Goal: Task Accomplishment & Management: Complete application form

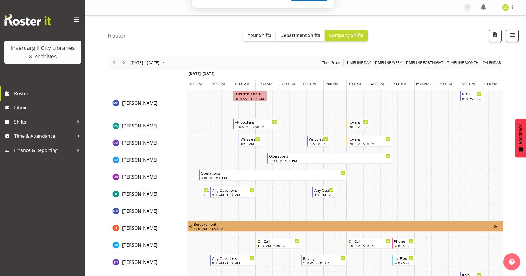
click at [277, 37] on button "Later" at bounding box center [275, 37] width 26 height 14
click at [258, 36] on span "Your Shifts" at bounding box center [260, 35] width 24 height 6
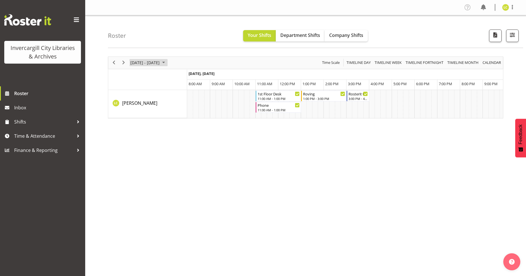
click at [167, 62] on span "September 2025" at bounding box center [163, 62] width 7 height 7
click at [123, 62] on span "Next" at bounding box center [123, 62] width 7 height 7
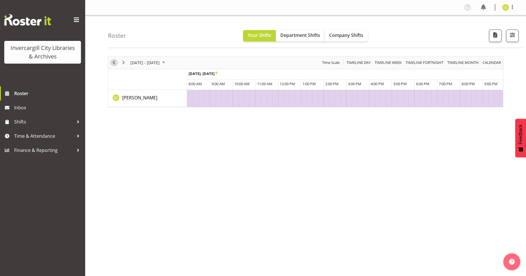
click at [114, 64] on span "Previous" at bounding box center [113, 62] width 7 height 7
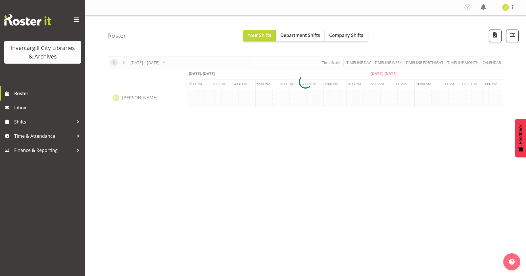
scroll to position [0, 454]
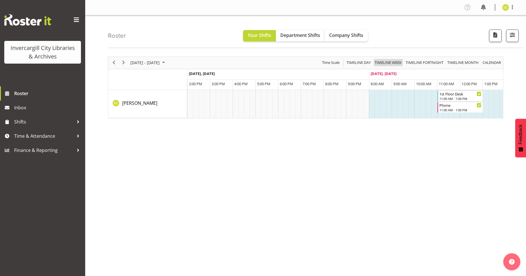
click at [394, 62] on span "Timeline Week" at bounding box center [388, 62] width 28 height 7
click at [422, 62] on span "Timeline Fortnight" at bounding box center [424, 62] width 39 height 7
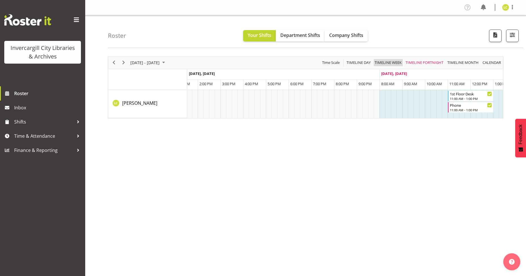
click at [388, 62] on span "Timeline Week" at bounding box center [388, 62] width 28 height 7
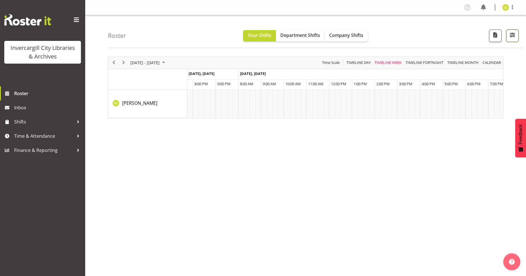
click at [511, 37] on span "button" at bounding box center [511, 34] width 7 height 7
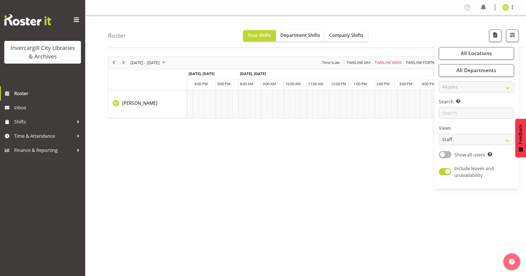
click at [414, 213] on div "September 15 - 21, 2025 Today Timeline Day Timeline Week Timeline Fortnight Tim…" at bounding box center [317, 165] width 418 height 227
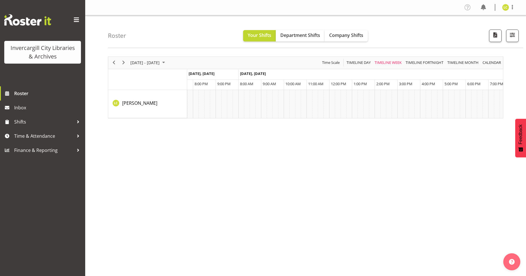
click at [385, 205] on div "September 15 - 21, 2025 Today Timeline Day Timeline Week Timeline Fortnight Tim…" at bounding box center [317, 165] width 418 height 227
click at [512, 7] on span at bounding box center [512, 7] width 7 height 7
click at [486, 18] on link "Profile" at bounding box center [488, 19] width 55 height 10
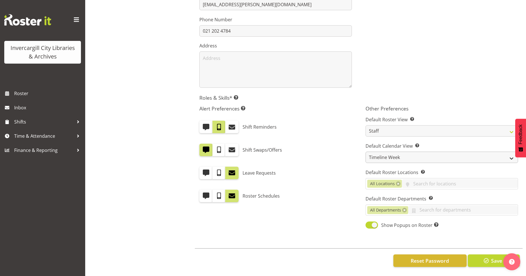
scroll to position [150, 0]
select select "TimelineWeek"
click option "Week (current default)" at bounding box center [0, 0] width 0 height 0
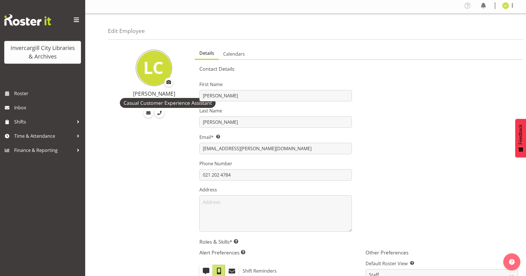
scroll to position [0, 0]
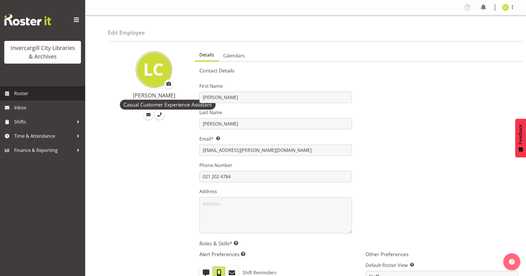
click at [23, 93] on span "Roster" at bounding box center [48, 93] width 68 height 9
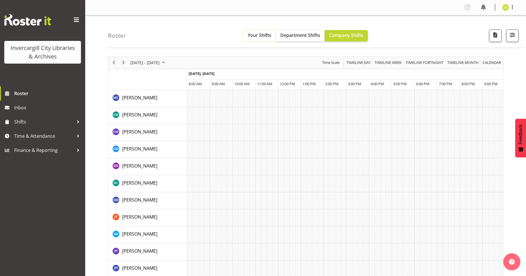
click at [258, 34] on span "Your Shifts" at bounding box center [260, 35] width 24 height 6
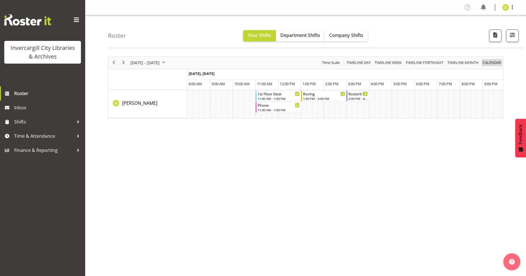
click at [492, 63] on span "calendar" at bounding box center [492, 62] width 20 height 7
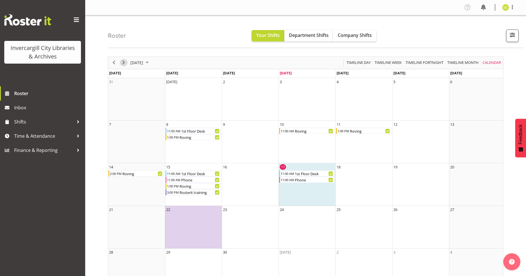
click at [122, 62] on span "Next" at bounding box center [123, 62] width 7 height 7
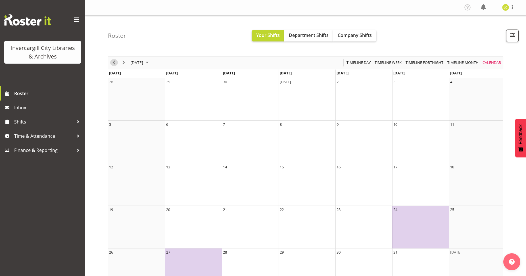
click at [114, 64] on span "Previous" at bounding box center [113, 62] width 7 height 7
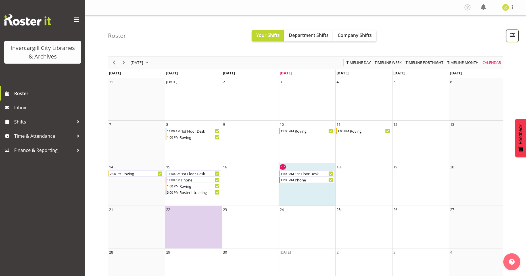
click at [511, 34] on span "button" at bounding box center [511, 34] width 7 height 7
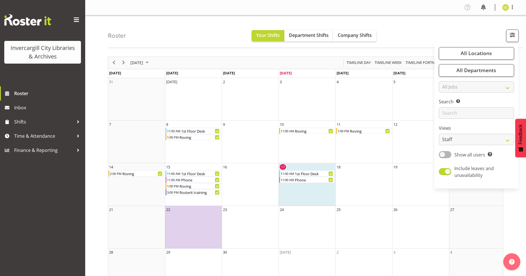
click at [168, 33] on div "Roster Your Shifts Department Shifts Company Shifts All Locations [GEOGRAPHIC_D…" at bounding box center [315, 31] width 415 height 33
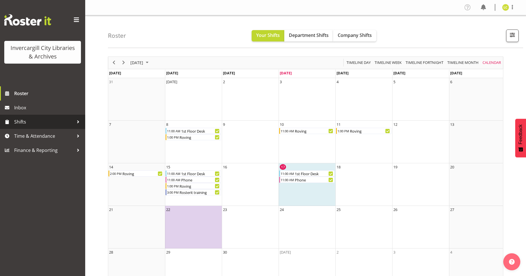
click at [22, 123] on span "Shifts" at bounding box center [44, 122] width 60 height 9
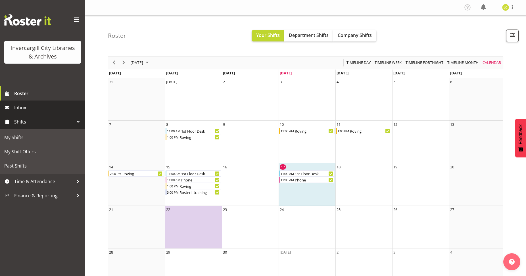
click at [20, 108] on span "Inbox" at bounding box center [48, 107] width 68 height 9
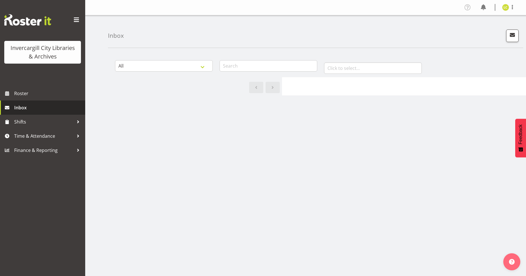
click at [24, 107] on span "Inbox" at bounding box center [48, 107] width 68 height 9
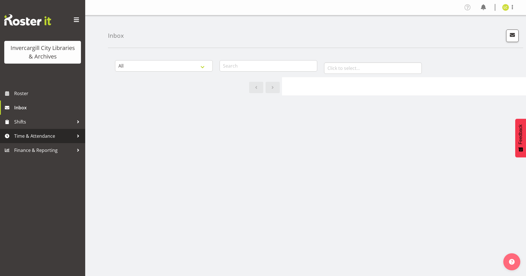
click at [31, 136] on span "Time & Attendance" at bounding box center [44, 136] width 60 height 9
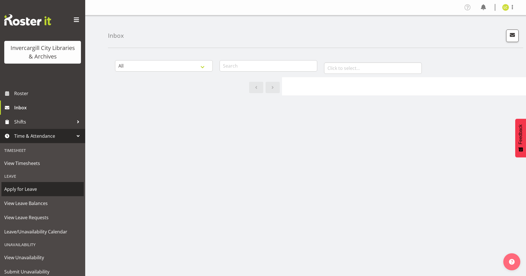
scroll to position [18, 0]
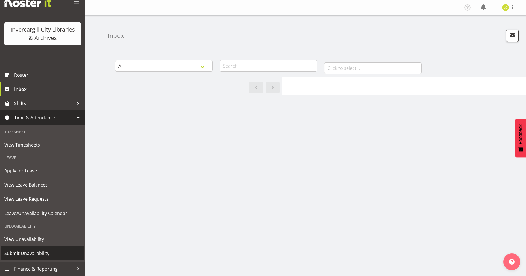
click at [34, 251] on span "Submit Unavailability" at bounding box center [42, 253] width 77 height 9
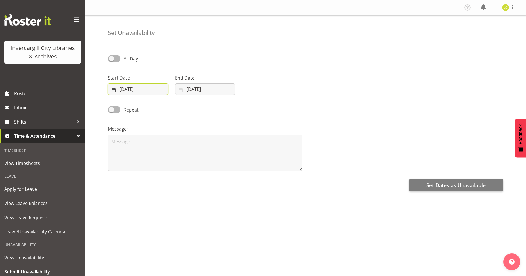
click at [124, 90] on input "[DATE]" at bounding box center [138, 88] width 60 height 11
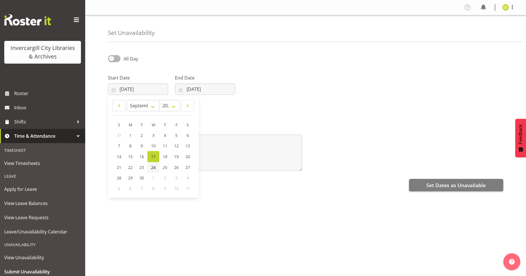
click at [153, 165] on span "24" at bounding box center [153, 167] width 5 height 5
type input "[DATE]"
click at [194, 87] on input "[DATE]" at bounding box center [205, 88] width 60 height 11
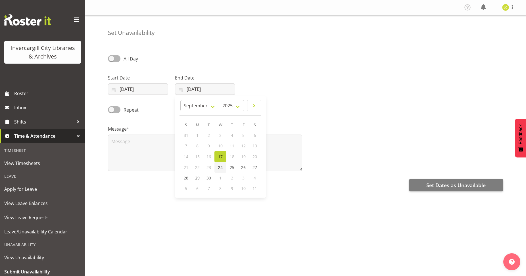
click at [219, 167] on span "24" at bounding box center [220, 167] width 5 height 5
type input "[DATE]"
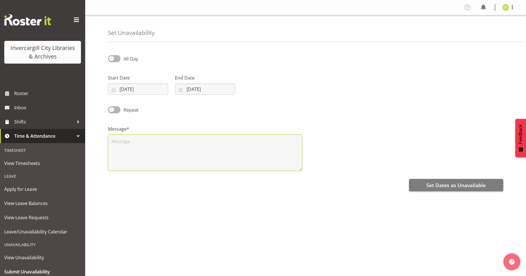
click at [203, 144] on textarea at bounding box center [205, 153] width 194 height 36
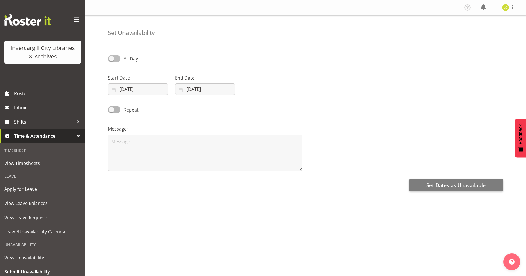
click at [118, 59] on span at bounding box center [114, 58] width 12 height 7
click at [112, 59] on input "All Day" at bounding box center [110, 59] width 4 height 4
checkbox input "true"
click at [259, 90] on input "22:56" at bounding box center [272, 88] width 60 height 11
click at [255, 89] on input "22:56" at bounding box center [272, 88] width 60 height 11
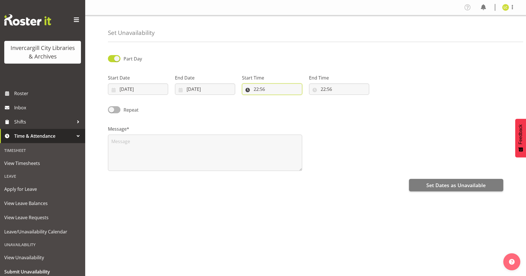
click at [255, 89] on input "22:56" at bounding box center [272, 88] width 60 height 11
click at [256, 88] on input "22:56" at bounding box center [272, 88] width 60 height 11
click at [248, 91] on input "22:56" at bounding box center [272, 88] width 60 height 11
click at [274, 98] on select "00 01 02 03 04 05 06 07 08 09 10 11 12 13 14 15 16 17 18 19 20 21 22 23" at bounding box center [280, 103] width 13 height 11
select select "17"
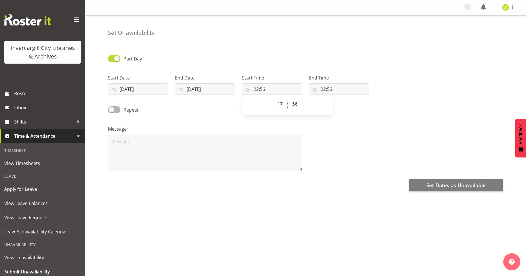
click option "17" at bounding box center [0, 0] width 0 height 0
type input "17:56"
select select "0"
click option "00" at bounding box center [0, 0] width 0 height 0
type input "17:00"
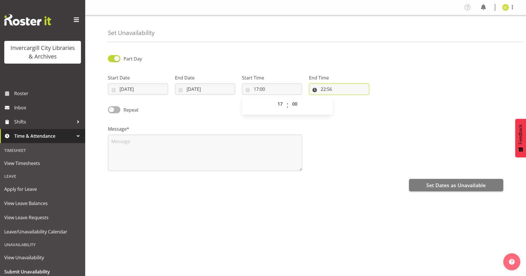
click at [319, 90] on input "22:56" at bounding box center [339, 88] width 60 height 11
select select "18"
click option "18" at bounding box center [0, 0] width 0 height 0
type input "18:56"
select select "0"
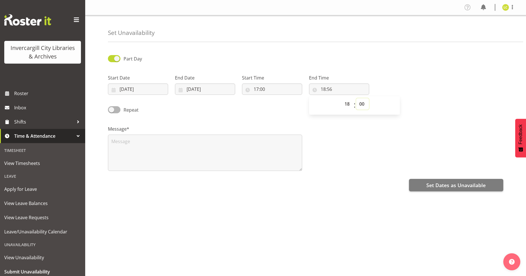
click option "00" at bounding box center [0, 0] width 0 height 0
type input "18:00"
click at [479, 184] on span "Set Dates as Unavailable" at bounding box center [455, 184] width 59 height 7
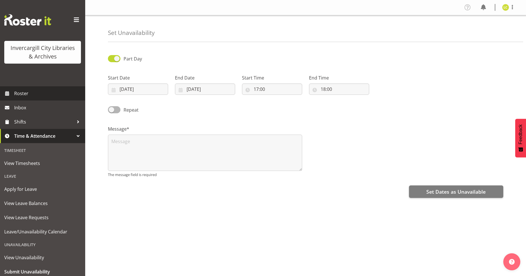
click at [16, 93] on span "Roster" at bounding box center [48, 93] width 68 height 9
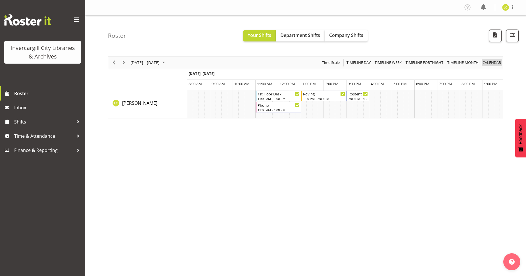
click at [488, 64] on span "calendar" at bounding box center [492, 62] width 20 height 7
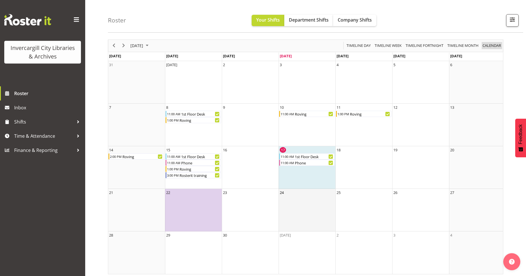
scroll to position [24, 0]
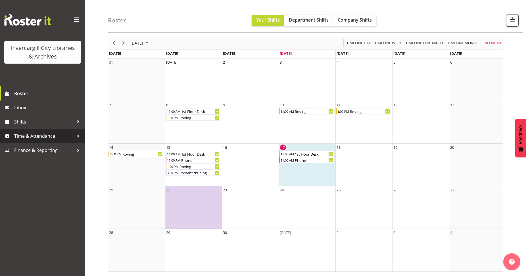
click at [78, 135] on div at bounding box center [78, 136] width 9 height 9
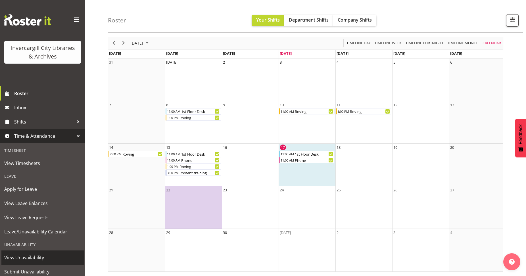
click at [32, 257] on span "View Unavailability" at bounding box center [42, 257] width 77 height 9
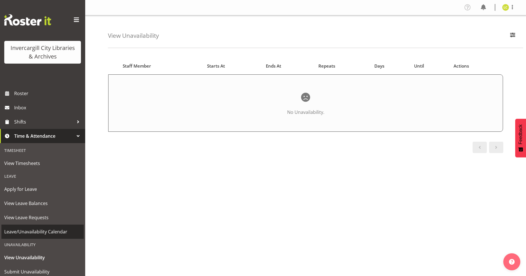
scroll to position [18, 0]
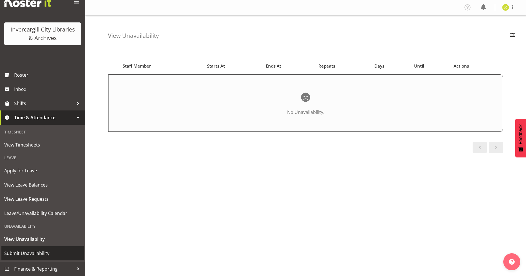
click at [38, 250] on span "Submit Unavailability" at bounding box center [42, 253] width 77 height 9
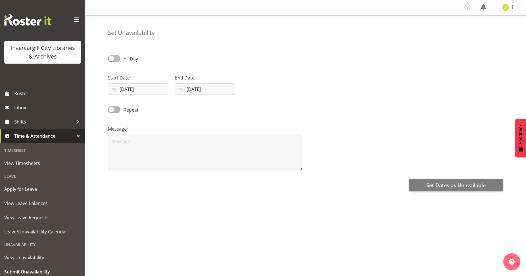
click at [118, 58] on span at bounding box center [114, 58] width 12 height 7
click at [112, 58] on input "All Day" at bounding box center [110, 59] width 4 height 4
checkbox input "true"
click at [120, 88] on input "17/09/2025" at bounding box center [138, 88] width 60 height 11
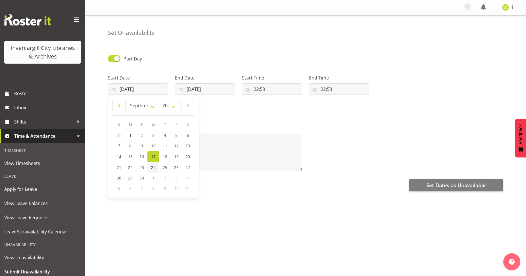
click at [152, 164] on link "24" at bounding box center [153, 167] width 12 height 11
type input "24/09/2025"
click at [202, 87] on input "17/09/2025" at bounding box center [205, 88] width 60 height 11
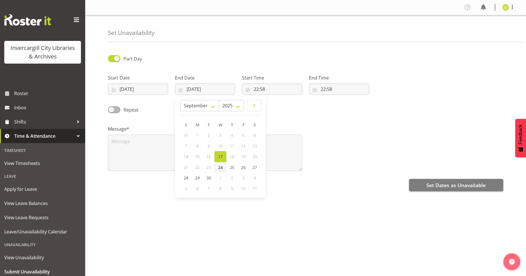
click at [219, 166] on span "24" at bounding box center [220, 167] width 5 height 5
type input "24/09/2025"
click at [259, 89] on input "22:58" at bounding box center [272, 88] width 60 height 11
select select "17"
click option "17" at bounding box center [0, 0] width 0 height 0
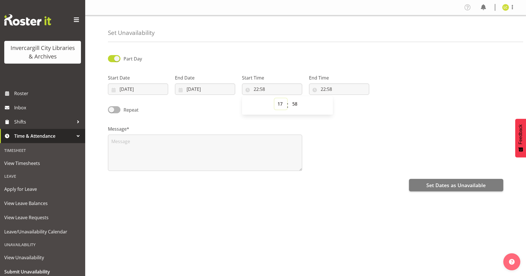
type input "17:58"
select select "0"
click option "00" at bounding box center [0, 0] width 0 height 0
type input "17:00"
click at [324, 87] on input "22:58" at bounding box center [339, 88] width 60 height 11
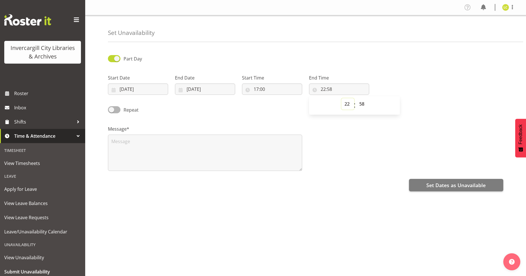
select select "18"
click option "18" at bounding box center [0, 0] width 0 height 0
type input "18:58"
select select "0"
click option "00" at bounding box center [0, 0] width 0 height 0
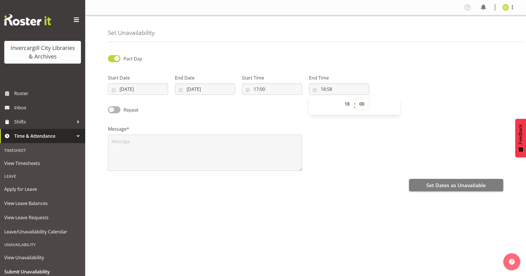
type input "18:00"
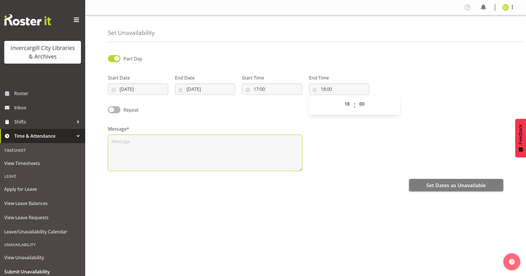
click at [278, 149] on textarea at bounding box center [205, 153] width 194 height 36
click at [232, 152] on textarea "South Alive" at bounding box center [205, 153] width 194 height 36
type textarea "South Alive"
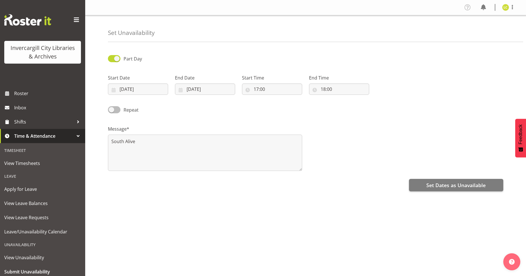
click at [120, 110] on span at bounding box center [114, 109] width 12 height 7
click at [112, 110] on input "Repeat" at bounding box center [110, 110] width 4 height 4
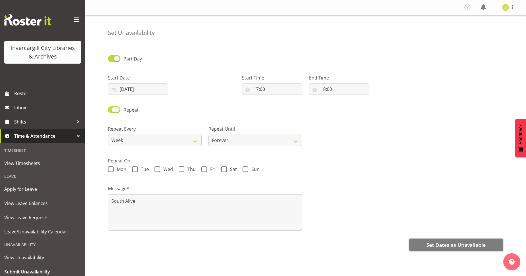
click at [110, 109] on span at bounding box center [114, 109] width 12 height 7
click at [110, 109] on input "Repeat" at bounding box center [110, 110] width 4 height 4
checkbox input "false"
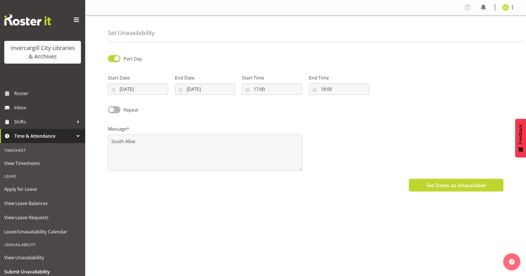
click at [449, 184] on span "Set Dates as Unavailable" at bounding box center [455, 184] width 59 height 7
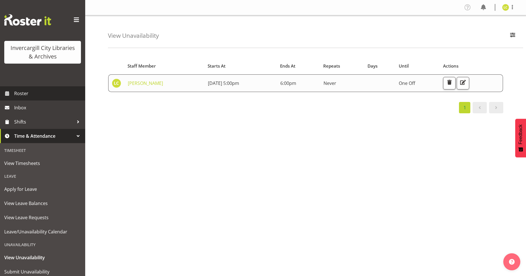
click at [24, 95] on span "Roster" at bounding box center [48, 93] width 68 height 9
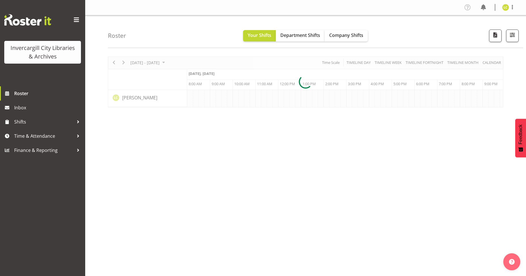
click at [489, 61] on div at bounding box center [305, 81] width 395 height 51
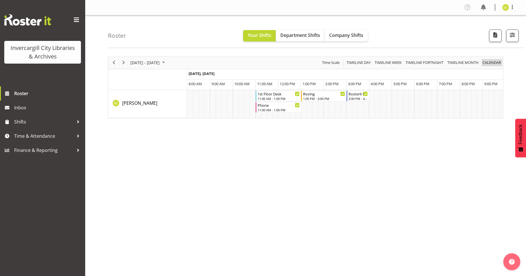
click at [489, 62] on span "calendar" at bounding box center [492, 62] width 20 height 7
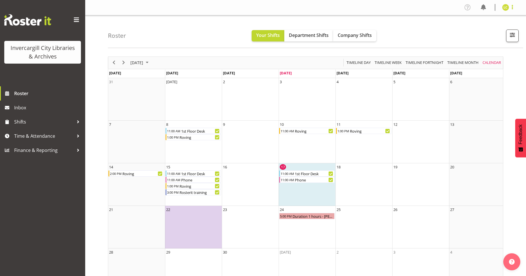
click at [511, 8] on span at bounding box center [512, 7] width 7 height 7
click at [417, 19] on div "Roster Your Shifts Department Shifts Company Shifts All Locations [GEOGRAPHIC_D…" at bounding box center [315, 31] width 415 height 33
